Goal: Navigation & Orientation: Find specific page/section

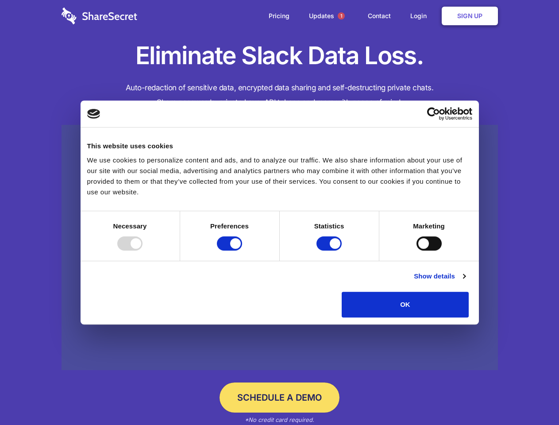
click at [143, 250] on div at bounding box center [129, 243] width 25 height 14
click at [242, 250] on input "Preferences" at bounding box center [229, 243] width 25 height 14
checkbox input "false"
click at [330, 250] on input "Statistics" at bounding box center [328, 243] width 25 height 14
checkbox input "false"
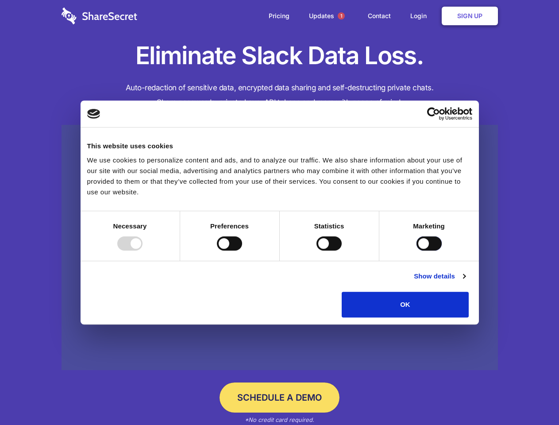
click at [416, 250] on input "Marketing" at bounding box center [428, 243] width 25 height 14
checkbox input "true"
click at [465, 281] on link "Show details" at bounding box center [439, 276] width 51 height 11
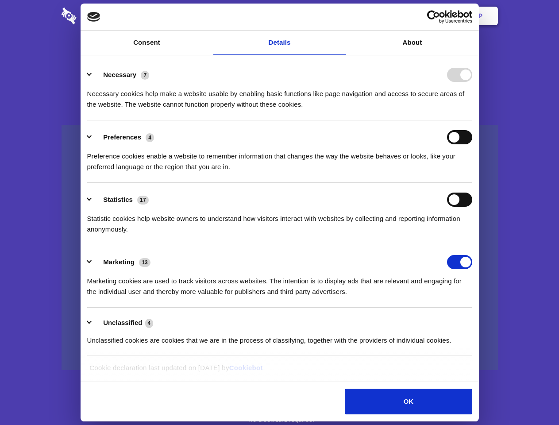
click at [472, 120] on li "Necessary 7 Necessary cookies help make a website usable by enabling basic func…" at bounding box center [279, 89] width 385 height 62
click at [341, 16] on span "1" at bounding box center [341, 15] width 7 height 7
